Goal: Task Accomplishment & Management: Manage account settings

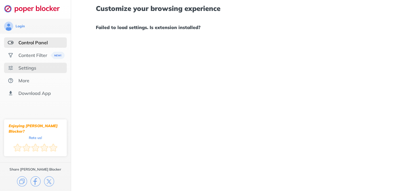
click at [32, 69] on div "Settings" at bounding box center [27, 68] width 18 height 6
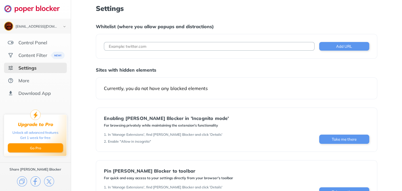
click at [192, 45] on input at bounding box center [209, 46] width 210 height 9
type input "youtube"
type input "[DOMAIN_NAME]"
click at [336, 45] on button "Add URL" at bounding box center [344, 46] width 50 height 9
